Goal: Task Accomplishment & Management: Use online tool/utility

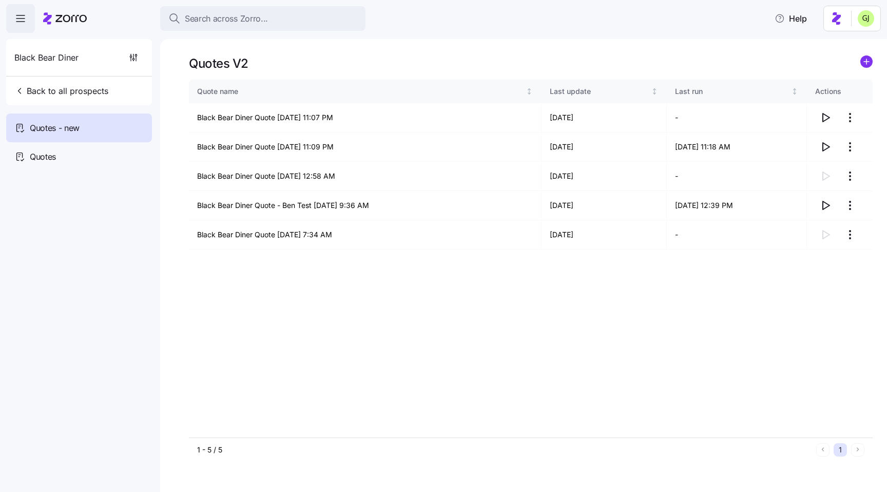
click at [405, 56] on div "Quotes V2" at bounding box center [531, 63] width 684 height 16
click at [826, 118] on icon "button" at bounding box center [825, 117] width 12 height 12
click at [848, 119] on html "Search across Zorro... Help Black Bear Diner Back to all prospects Quotes - new…" at bounding box center [443, 243] width 887 height 486
click at [823, 138] on div "Edit quote" at bounding box center [809, 142] width 94 height 16
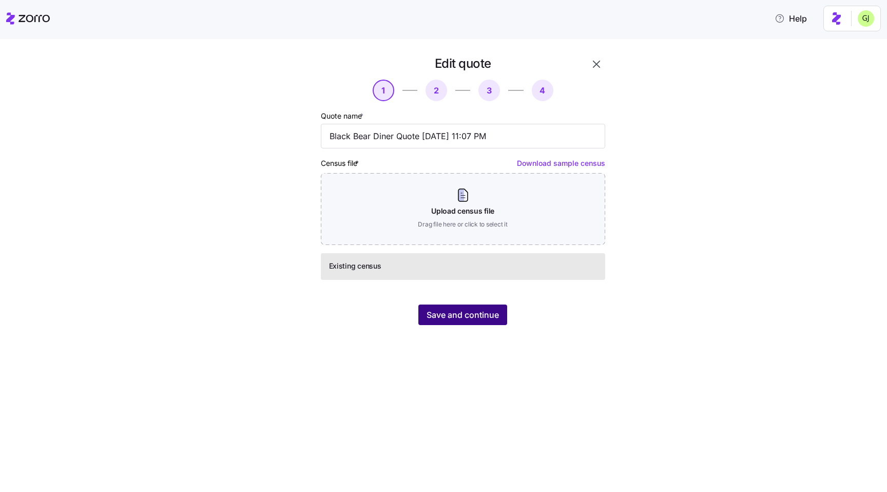
click at [477, 315] on span "Save and continue" at bounding box center [462, 314] width 72 height 12
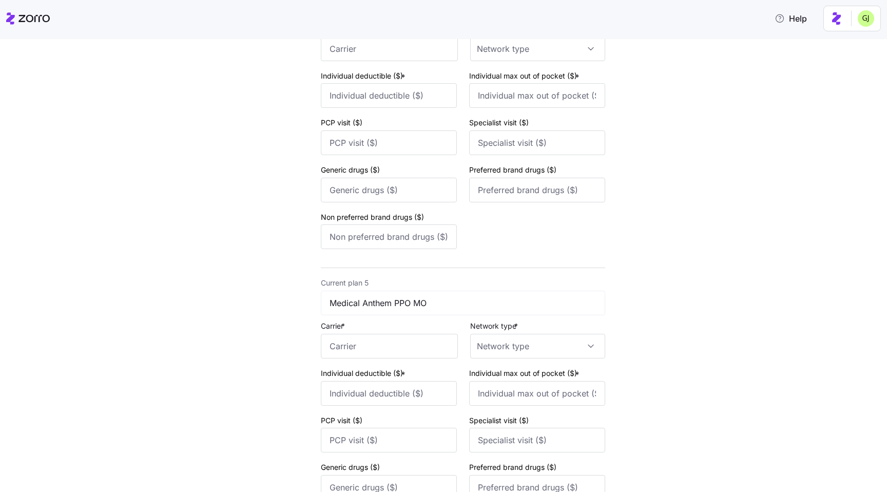
scroll to position [1237, 0]
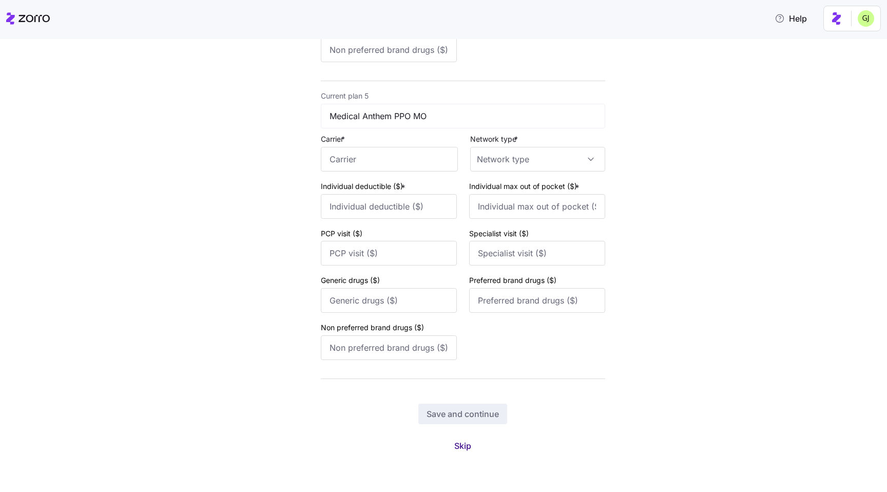
click at [460, 451] on span "Skip" at bounding box center [462, 445] width 17 height 12
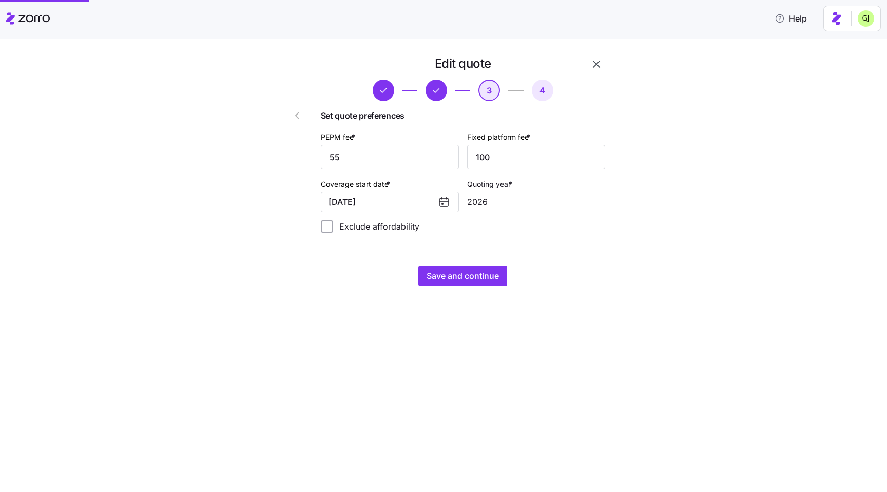
scroll to position [0, 0]
click at [596, 63] on icon "button" at bounding box center [596, 64] width 12 height 12
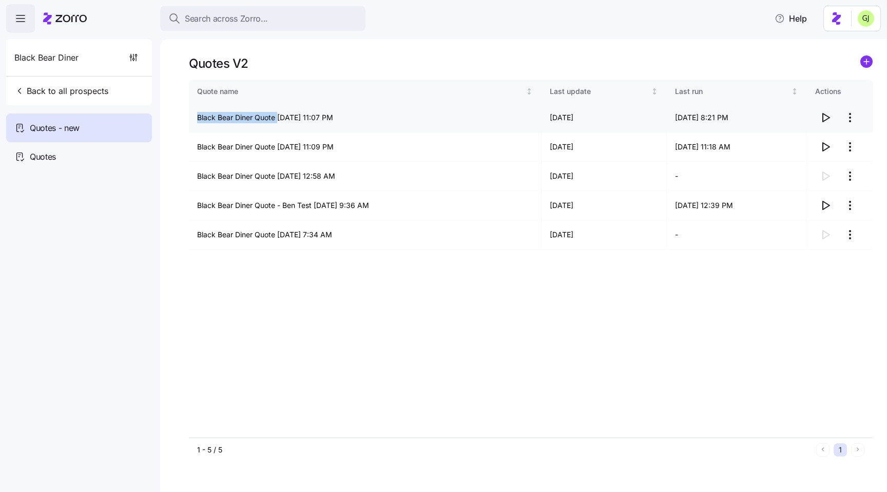
drag, startPoint x: 191, startPoint y: 120, endPoint x: 277, endPoint y: 120, distance: 85.2
click at [277, 120] on td "Black Bear Diner Quote 09/16/2025 11:07 PM" at bounding box center [365, 117] width 353 height 29
copy td "Black Bear Diner Quote"
click at [257, 120] on td "Black Bear Diner Quote 09/16/2025 11:07 PM" at bounding box center [365, 117] width 353 height 29
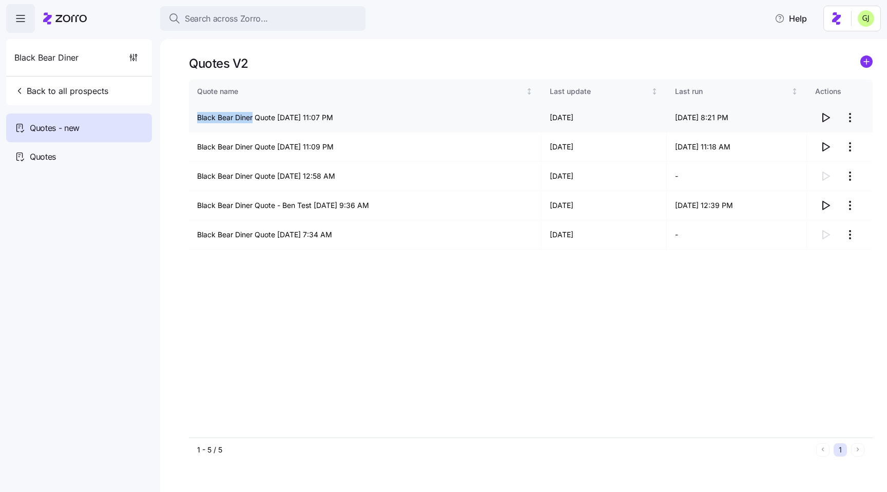
drag, startPoint x: 254, startPoint y: 120, endPoint x: 198, endPoint y: 117, distance: 56.5
click at [198, 117] on td "Black Bear Diner Quote 09/16/2025 11:07 PM" at bounding box center [365, 117] width 353 height 29
copy td "Black Bear Diner"
click at [852, 118] on html "Search across Zorro... Help Black Bear Diner Back to all prospects Quotes - new…" at bounding box center [443, 243] width 887 height 486
click at [738, 294] on html "Search across Zorro... Help Black Bear Diner Back to all prospects Quotes - new…" at bounding box center [443, 243] width 887 height 486
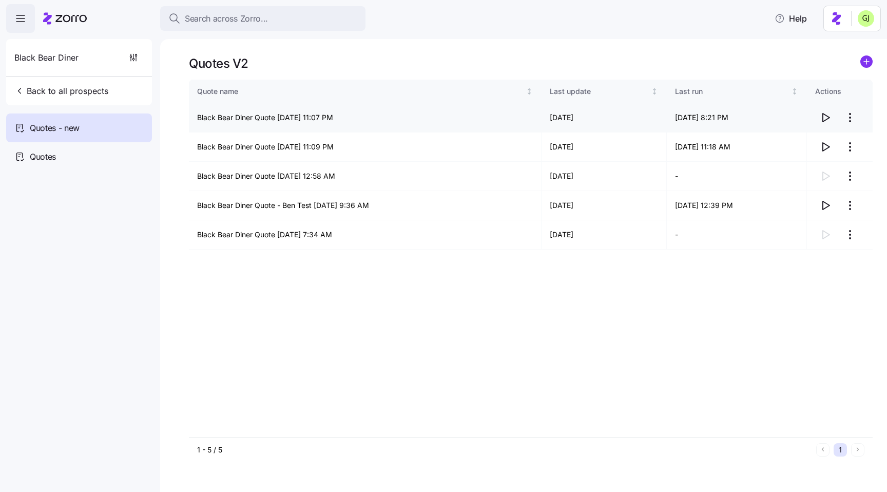
click at [851, 117] on html "Search across Zorro... Help Black Bear Diner Back to all prospects Quotes - new…" at bounding box center [443, 243] width 887 height 486
click at [802, 141] on div "Edit quote" at bounding box center [809, 142] width 94 height 16
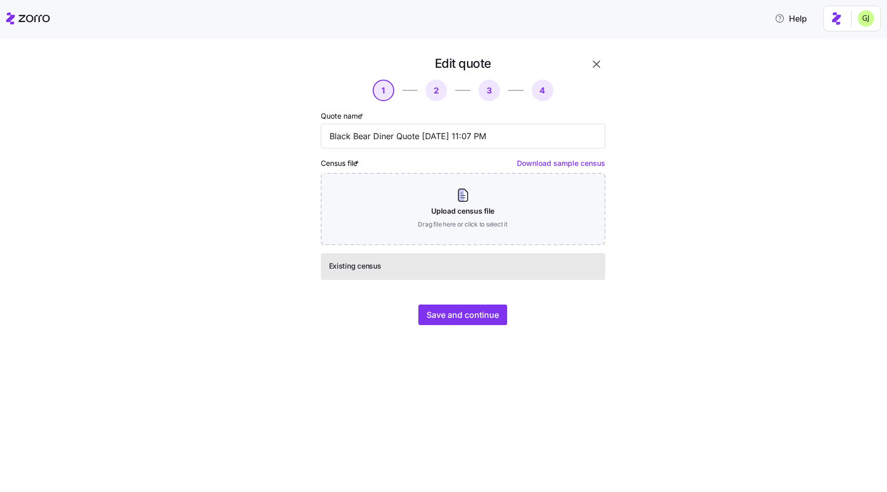
click at [436, 91] on span "2" at bounding box center [436, 91] width 22 height 22
click at [596, 64] on icon "button" at bounding box center [596, 64] width 7 height 7
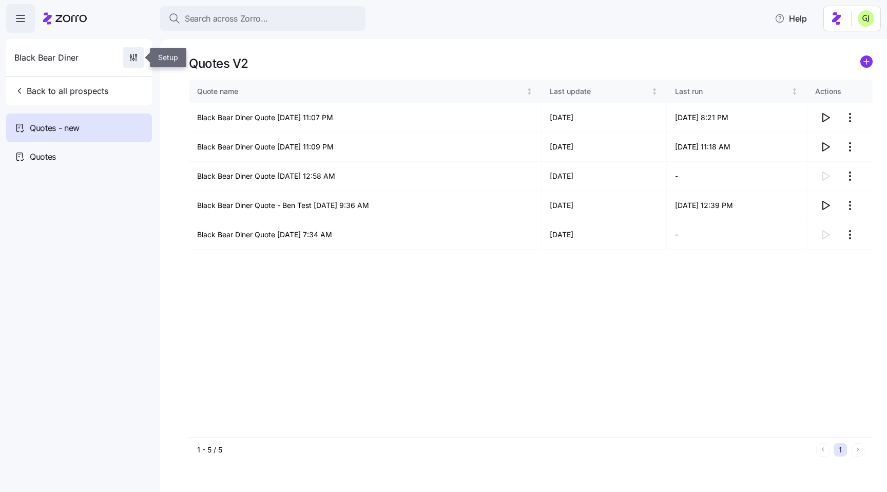
click at [134, 56] on icon "button" at bounding box center [133, 57] width 10 height 10
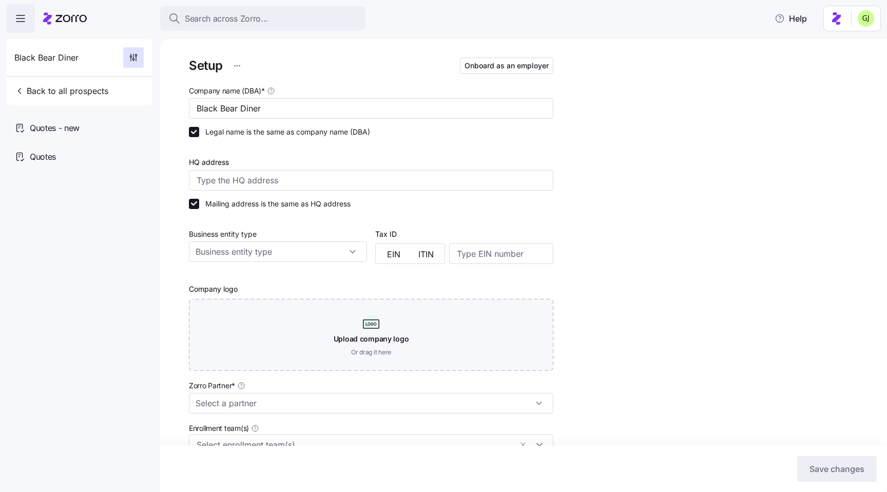
type input "Jackson Lee (jackson.lee@lockton.com)"
type input "Lockton - Founder Series"
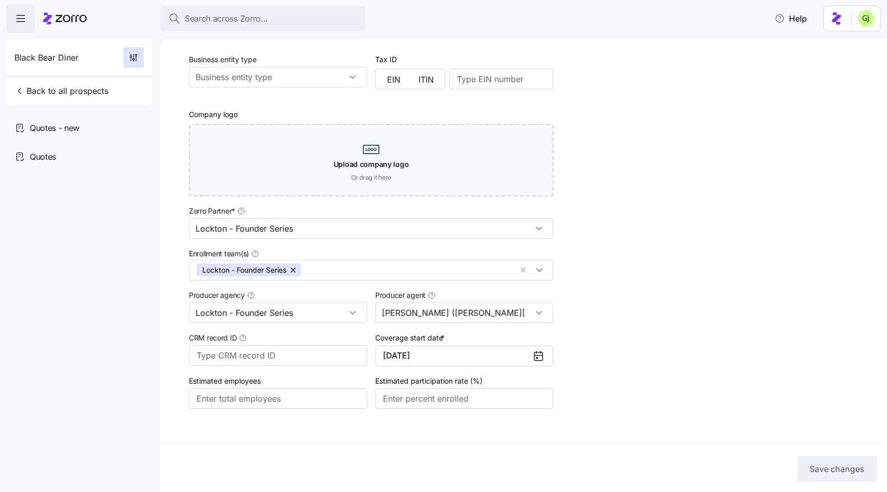
scroll to position [196, 0]
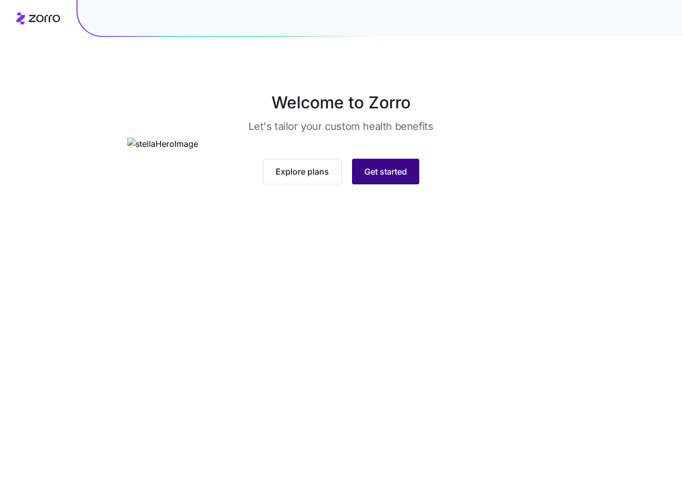
click at [255, 178] on span "Get started" at bounding box center [385, 171] width 43 height 12
